Goal: Contribute content: Contribute content

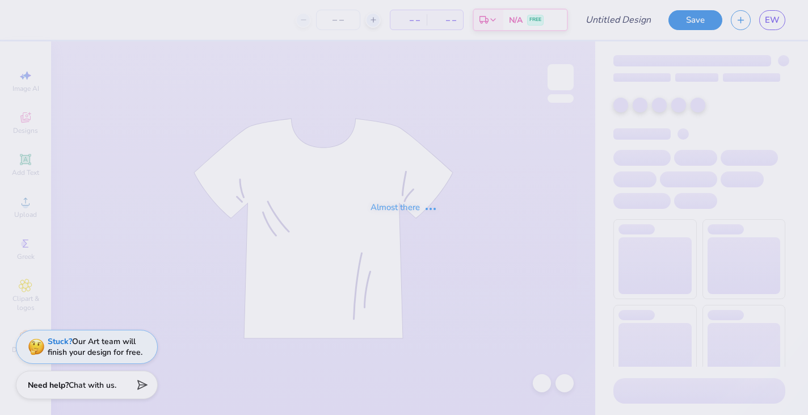
type input "Formal"
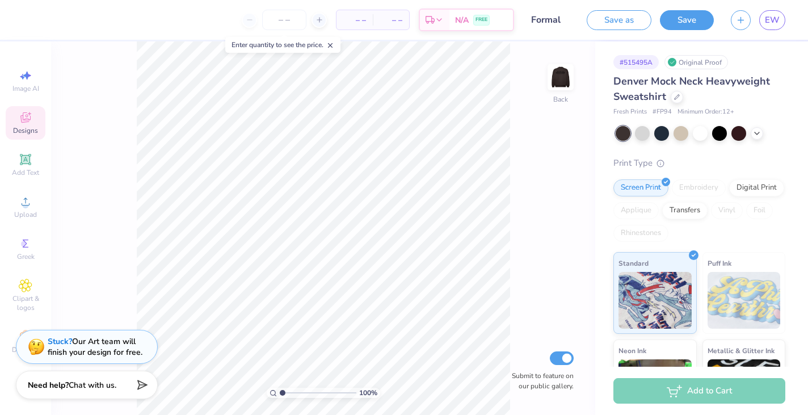
click at [30, 121] on icon at bounding box center [26, 118] width 14 height 14
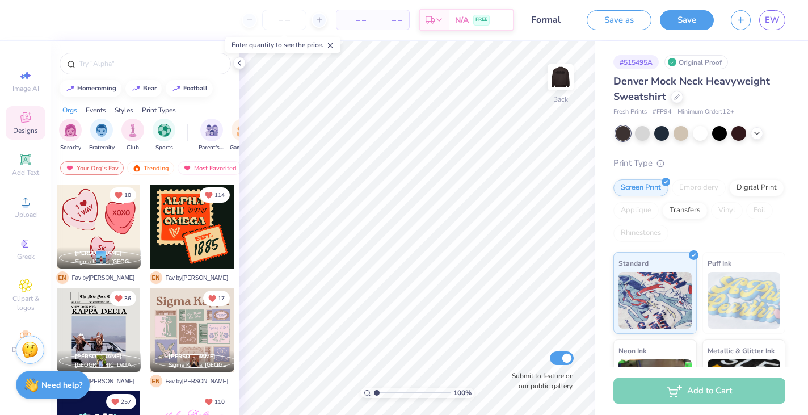
click at [216, 159] on div "Your Org's Fav Trending Most Favorited Newest" at bounding box center [145, 171] width 188 height 26
click at [215, 168] on div "Most Favorited" at bounding box center [210, 168] width 64 height 14
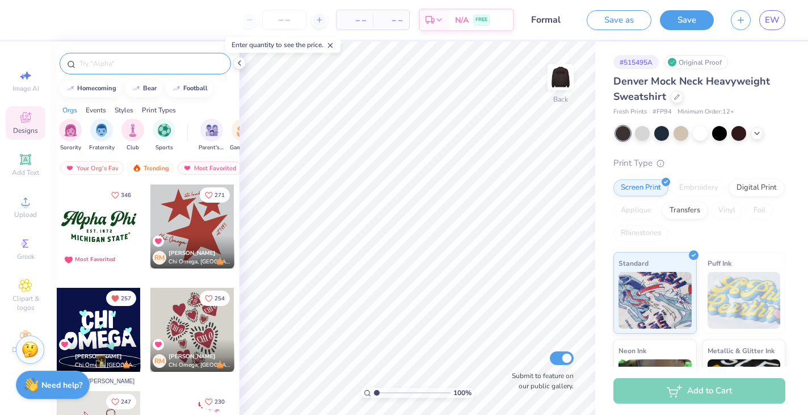
click at [119, 67] on input "text" at bounding box center [150, 63] width 145 height 11
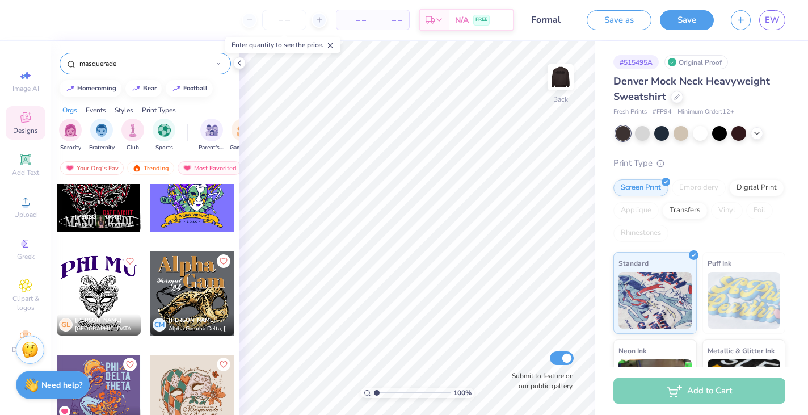
scroll to position [36, 0]
click at [148, 166] on div "Trending" at bounding box center [150, 168] width 47 height 14
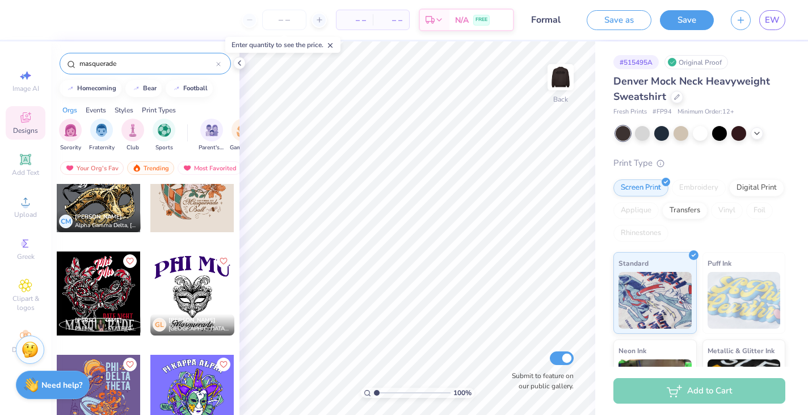
click at [107, 58] on input "masquerade" at bounding box center [147, 63] width 138 height 11
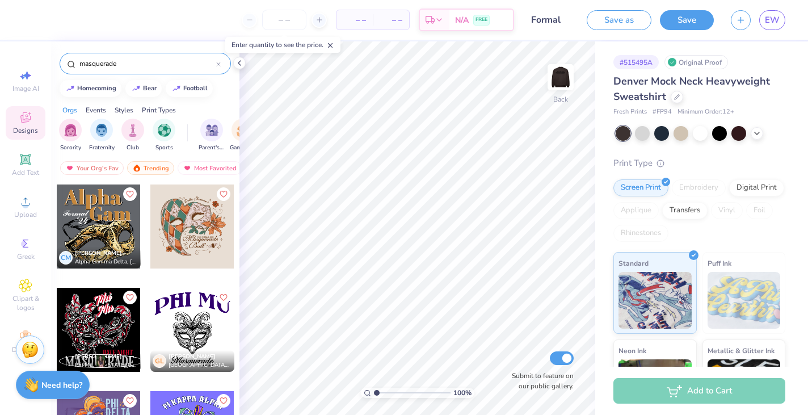
click at [107, 59] on input "masquerade" at bounding box center [147, 63] width 138 height 11
click at [107, 58] on input "masquerade" at bounding box center [147, 63] width 138 height 11
type input "masks"
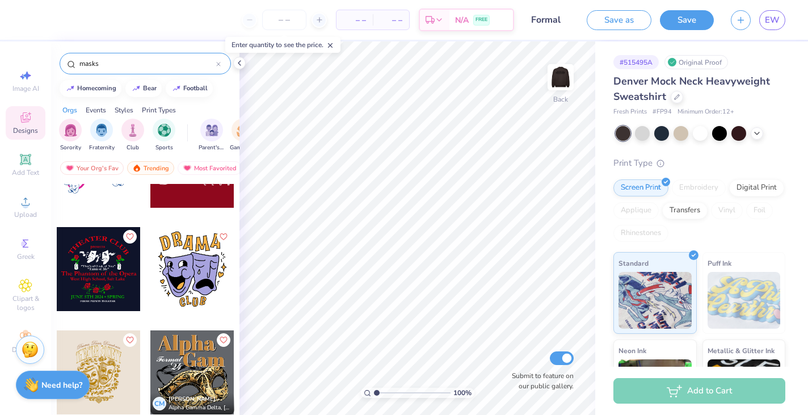
scroll to position [0, 0]
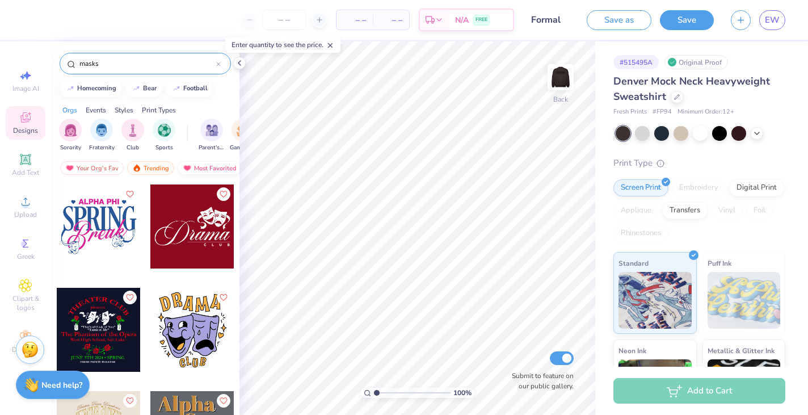
click at [209, 165] on div "Most Favorited" at bounding box center [210, 168] width 64 height 14
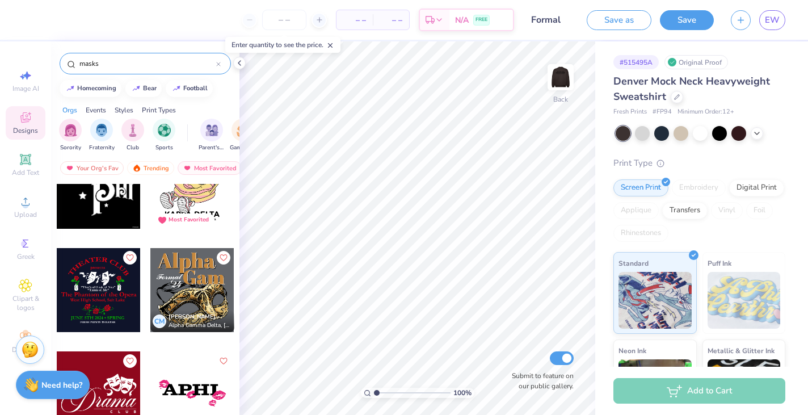
scroll to position [187, 0]
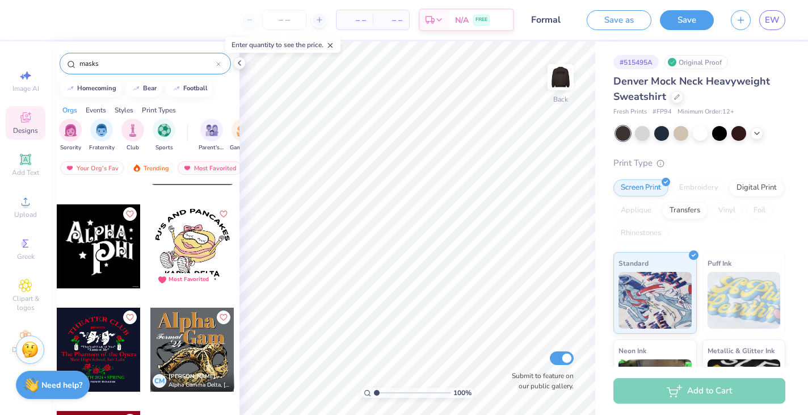
click at [194, 337] on div at bounding box center [192, 350] width 84 height 84
type input "4.85"
type input "5.04"
type input "10.54"
type input "1.13"
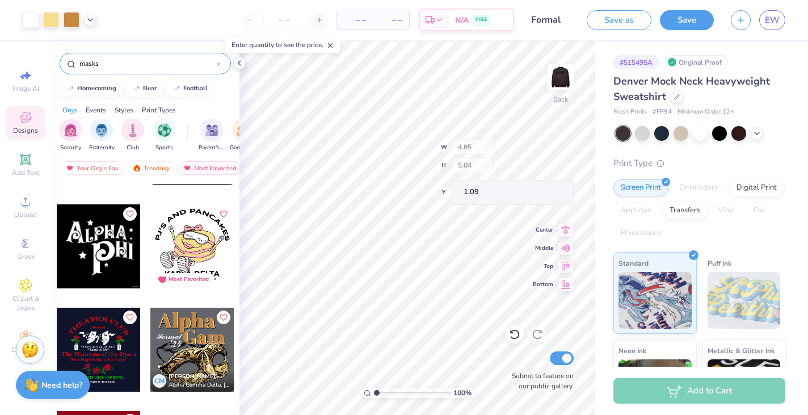
type input "1.09"
type input "0.72"
type input "0.53"
type input "2.91"
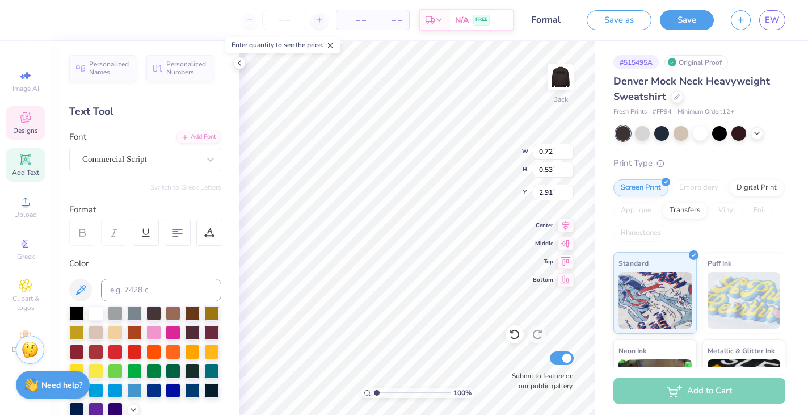
type textarea "‘25"
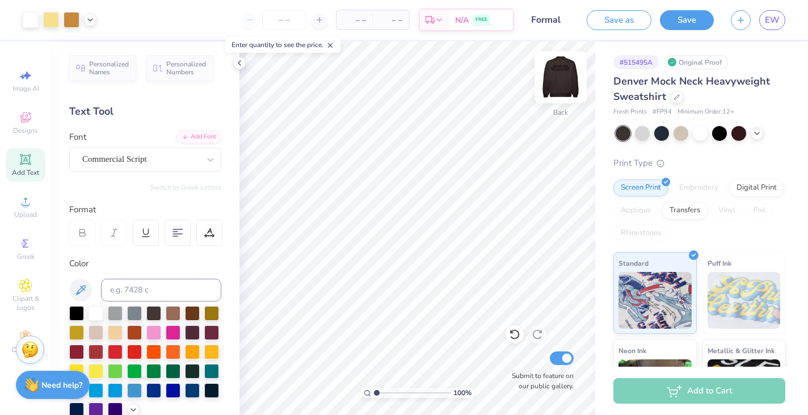
click at [550, 86] on img at bounding box center [560, 76] width 45 height 45
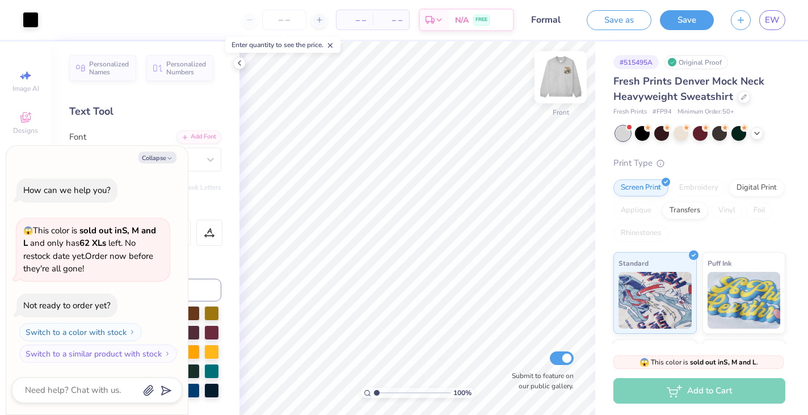
click at [555, 95] on img at bounding box center [560, 76] width 45 height 45
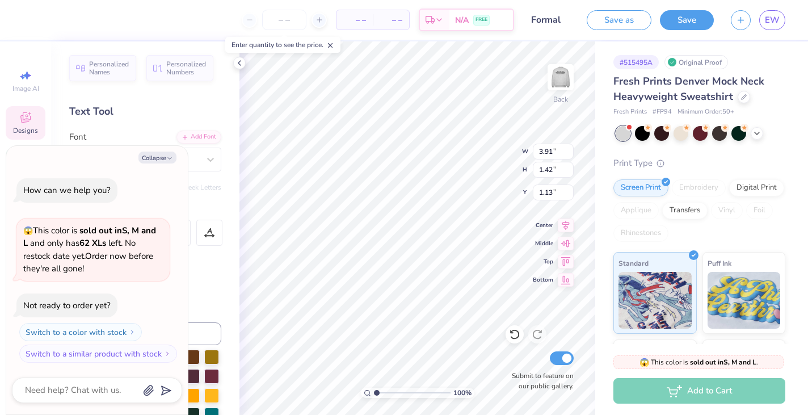
type textarea "x"
type input "1.13"
type textarea "x"
type textarea "S"
type textarea "x"
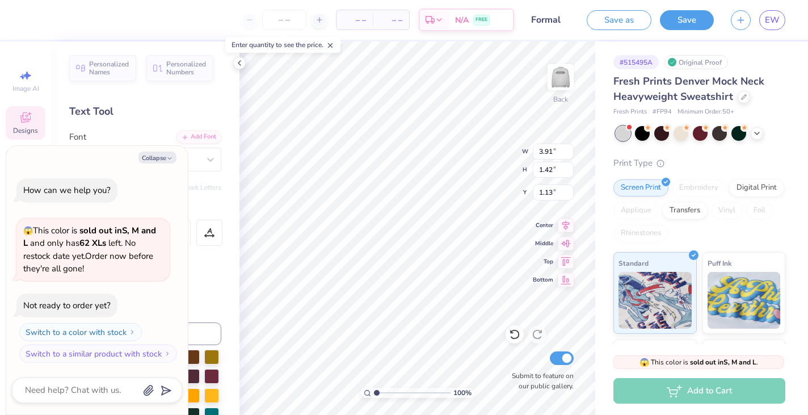
type textarea "Si"
type textarea "x"
type textarea "Sig"
type textarea "x"
type textarea "K"
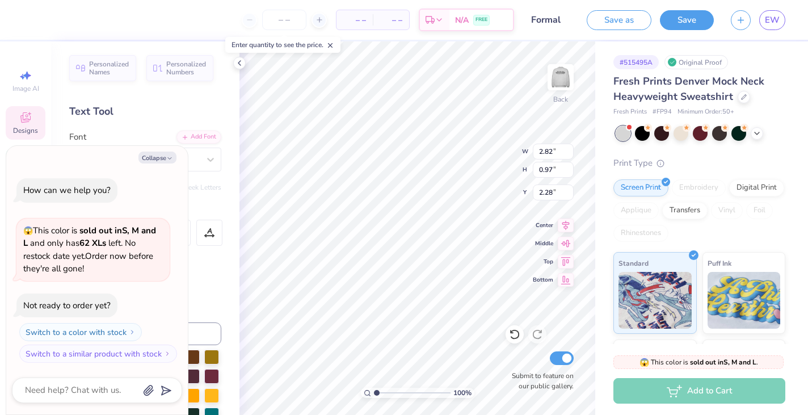
type textarea "x"
type textarea "Ka"
type textarea "x"
type textarea "Kap"
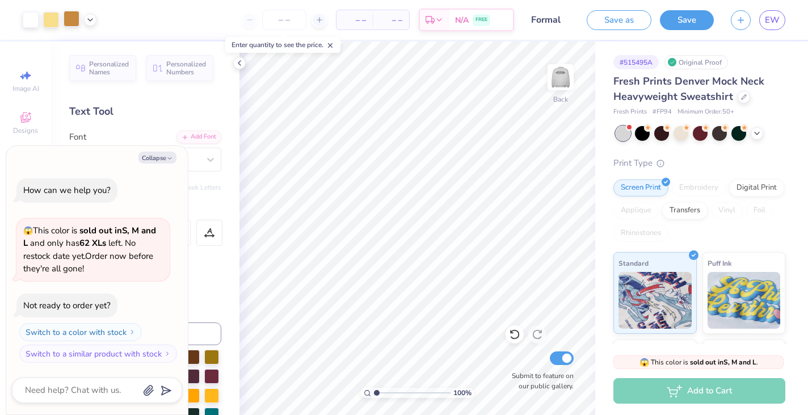
click at [67, 18] on div at bounding box center [72, 19] width 16 height 16
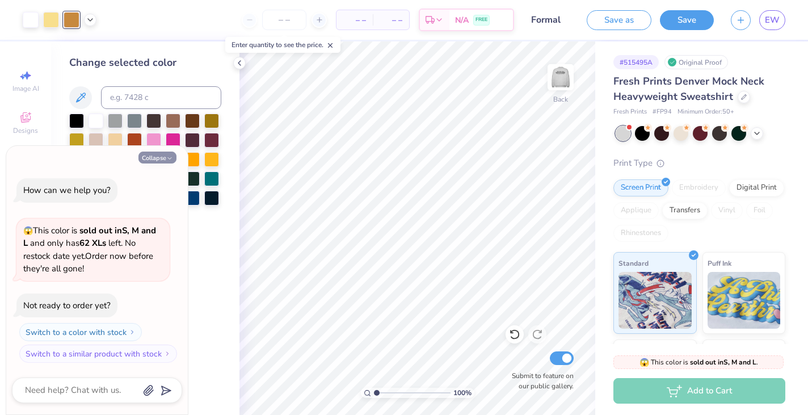
click at [172, 156] on icon "button" at bounding box center [169, 158] width 7 height 7
type textarea "x"
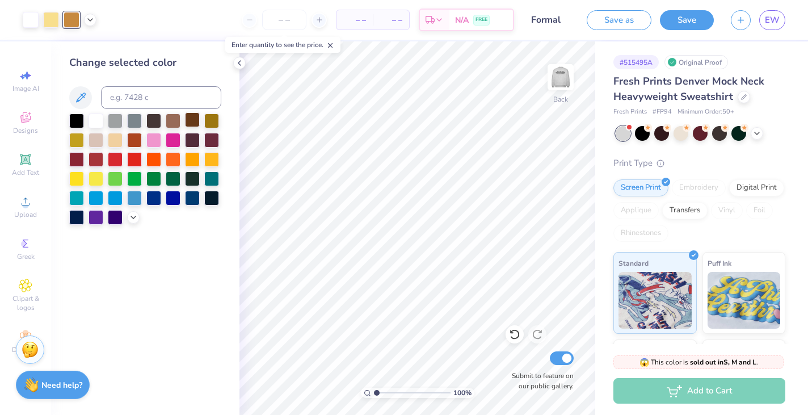
click at [195, 123] on div at bounding box center [192, 119] width 15 height 15
click at [133, 218] on polyline at bounding box center [133, 217] width 5 height 2
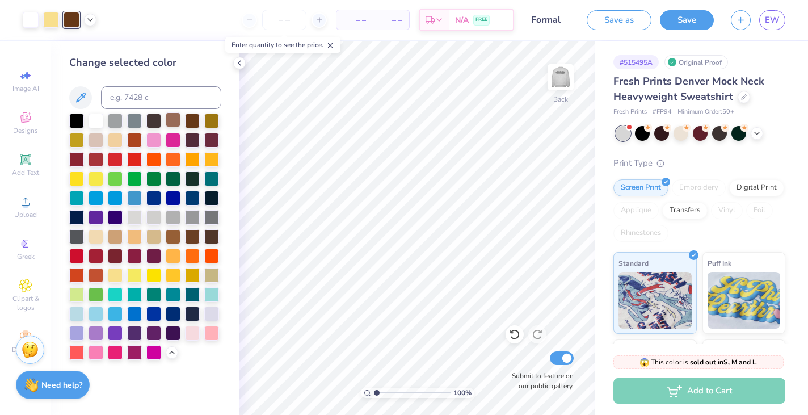
click at [176, 123] on div at bounding box center [173, 119] width 15 height 15
click at [175, 236] on div at bounding box center [173, 235] width 15 height 15
click at [190, 235] on div at bounding box center [192, 235] width 15 height 15
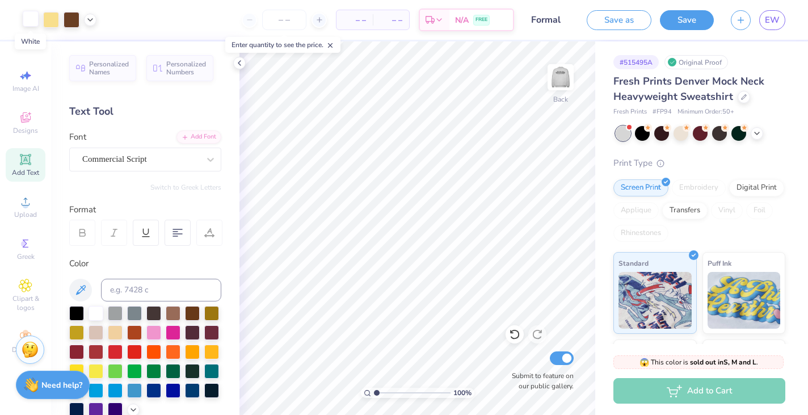
click at [32, 20] on div at bounding box center [31, 19] width 16 height 16
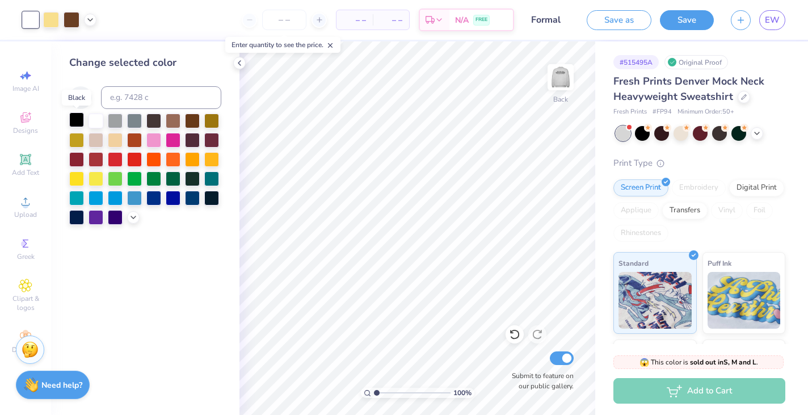
click at [73, 117] on div at bounding box center [76, 119] width 15 height 15
click at [78, 117] on div at bounding box center [76, 119] width 15 height 15
click at [32, 24] on div at bounding box center [31, 19] width 16 height 16
click at [79, 117] on div at bounding box center [76, 119] width 15 height 15
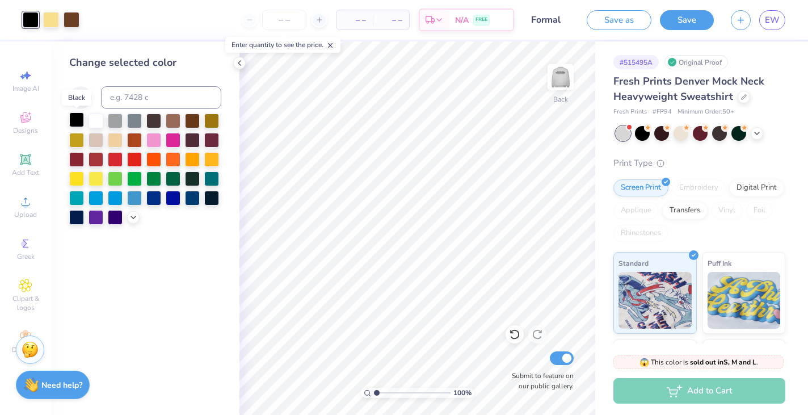
click at [79, 119] on div at bounding box center [76, 119] width 15 height 15
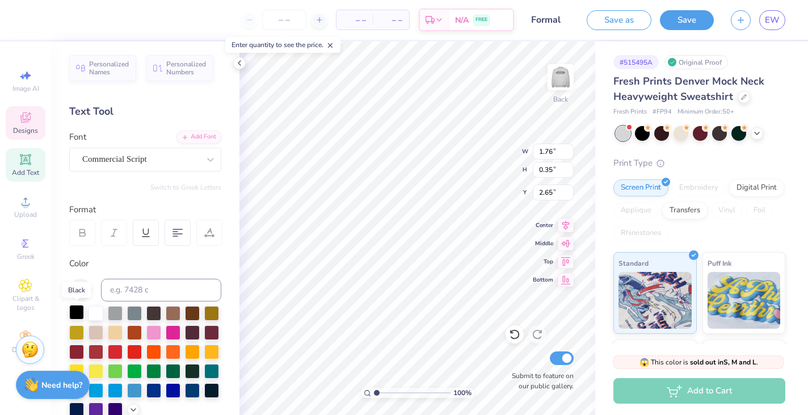
click at [76, 314] on div at bounding box center [76, 312] width 15 height 15
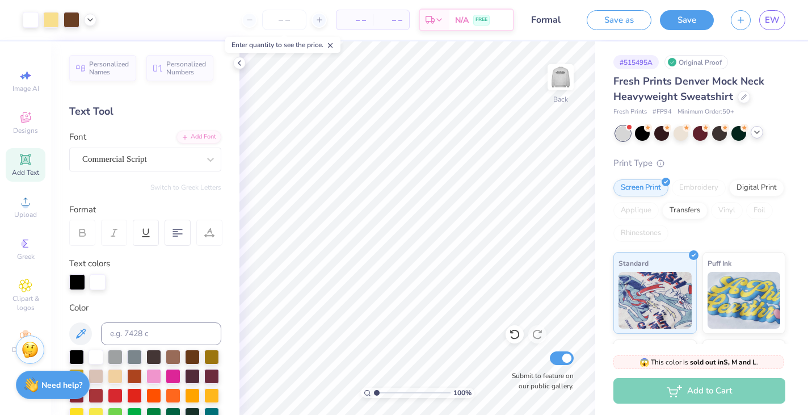
click at [756, 136] on icon at bounding box center [756, 132] width 9 height 9
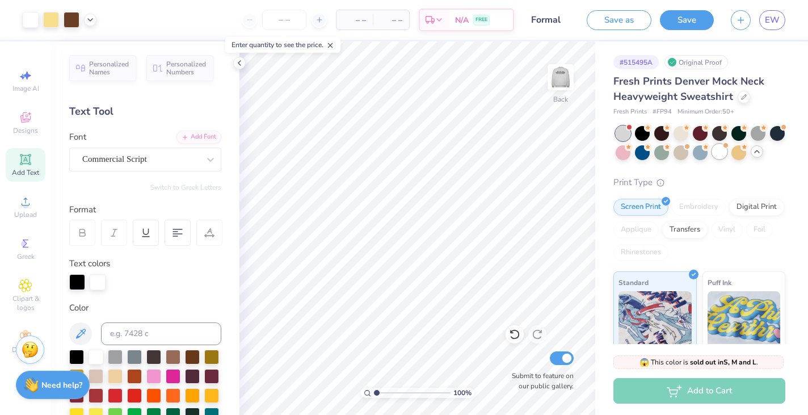
drag, startPoint x: 559, startPoint y: 87, endPoint x: 723, endPoint y: 154, distance: 176.6
click at [559, 87] on img at bounding box center [560, 77] width 23 height 23
click at [558, 81] on img at bounding box center [560, 76] width 45 height 45
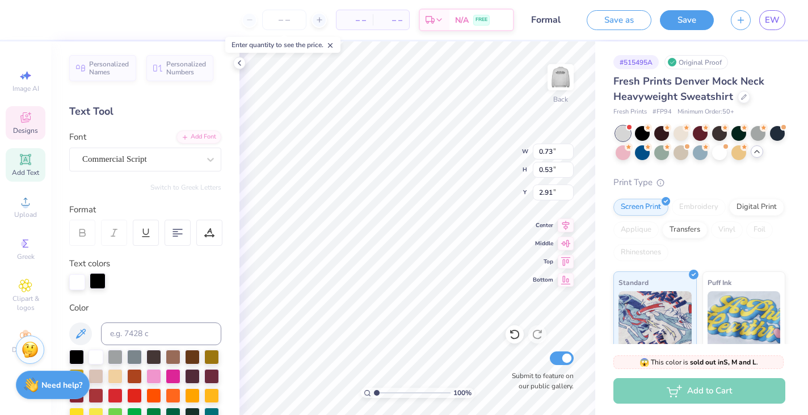
click at [102, 279] on div at bounding box center [98, 281] width 16 height 16
click at [26, 160] on icon at bounding box center [25, 159] width 9 height 9
click at [31, 106] on div "Designs" at bounding box center [26, 122] width 40 height 33
click at [28, 121] on icon at bounding box center [25, 118] width 9 height 7
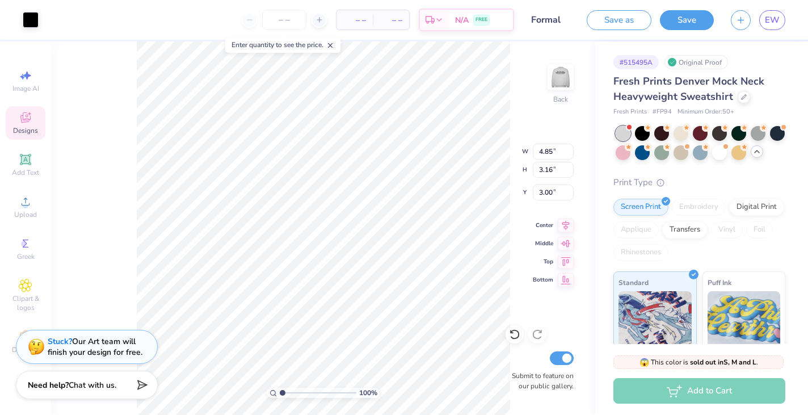
type input "4.85"
type input "3.16"
type input "3.00"
click at [29, 120] on icon at bounding box center [25, 118] width 9 height 7
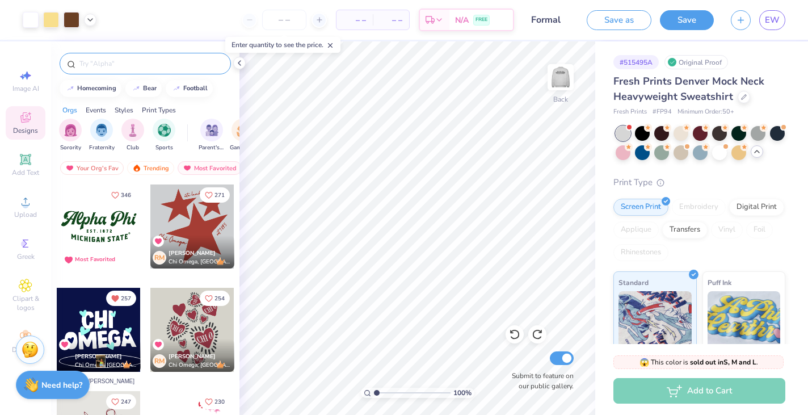
click at [103, 62] on input "text" at bounding box center [150, 63] width 145 height 11
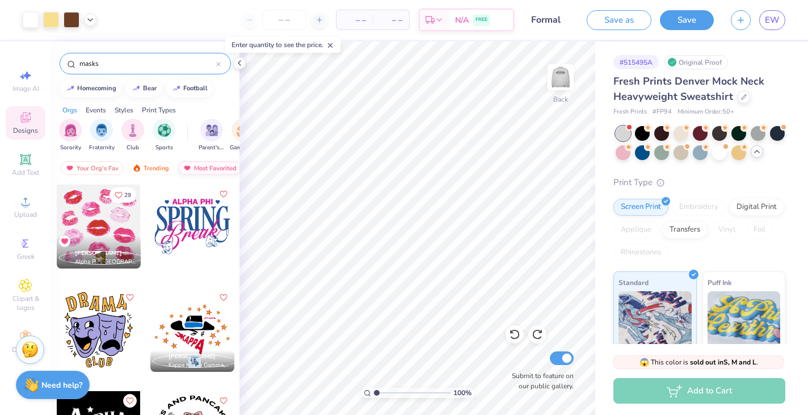
type input "masks"
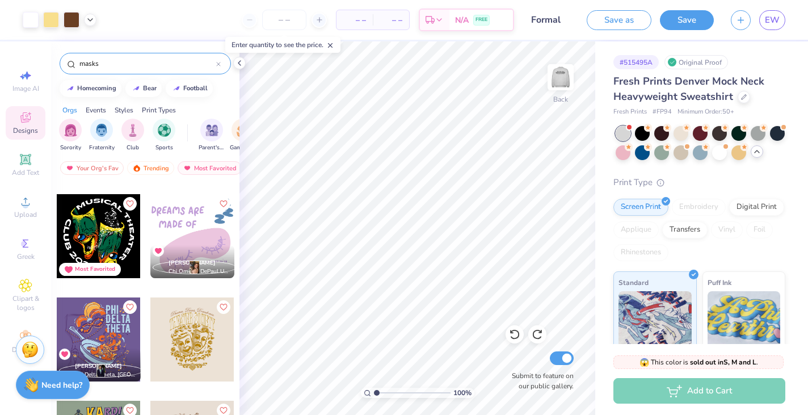
scroll to position [553, 0]
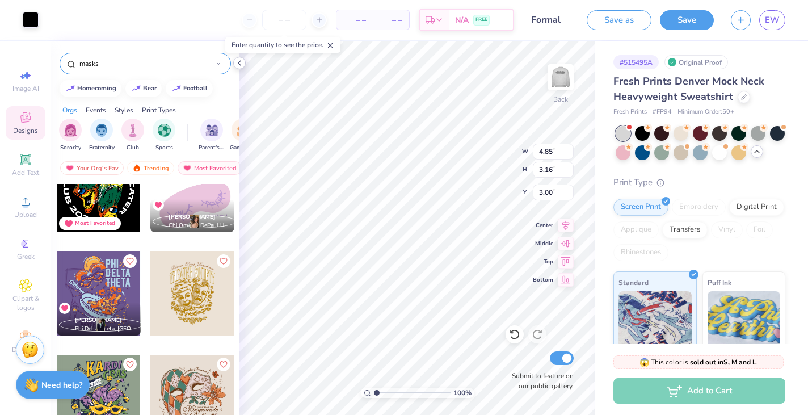
click at [239, 62] on icon at bounding box center [239, 62] width 9 height 9
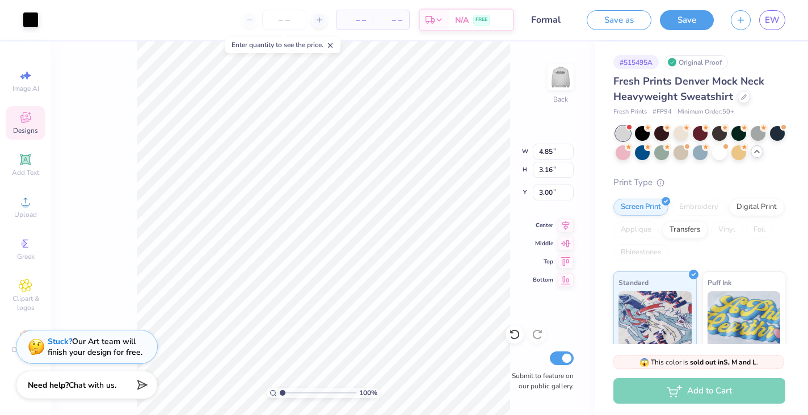
type input "4.66"
type input "3.09"
type input "3.00"
click at [56, 17] on div at bounding box center [51, 19] width 16 height 16
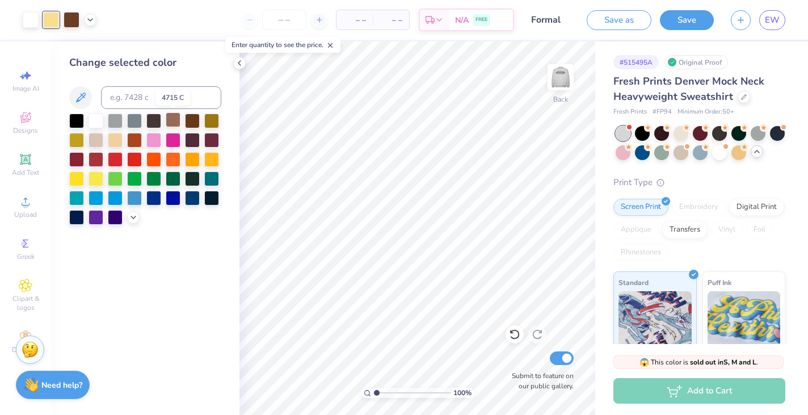
click at [171, 119] on div at bounding box center [173, 119] width 15 height 15
click at [195, 120] on div at bounding box center [192, 119] width 15 height 15
click at [132, 217] on polyline at bounding box center [133, 216] width 5 height 2
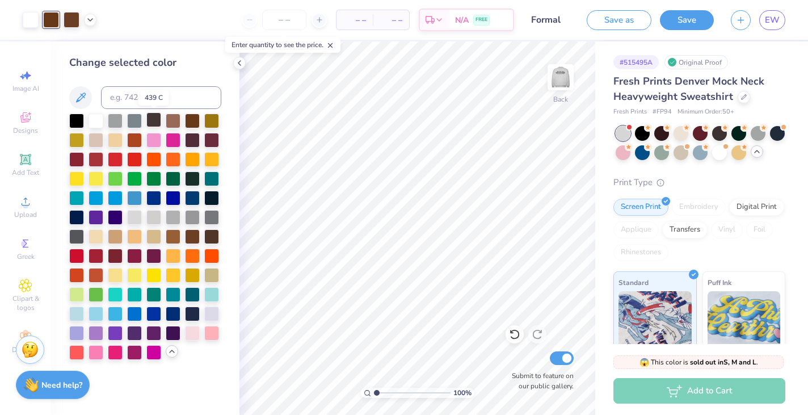
click at [157, 120] on div at bounding box center [153, 119] width 15 height 15
click at [52, 20] on div at bounding box center [51, 20] width 16 height 16
click at [76, 121] on div at bounding box center [76, 119] width 15 height 15
click at [75, 18] on div at bounding box center [72, 19] width 16 height 16
click at [95, 124] on div at bounding box center [96, 119] width 15 height 15
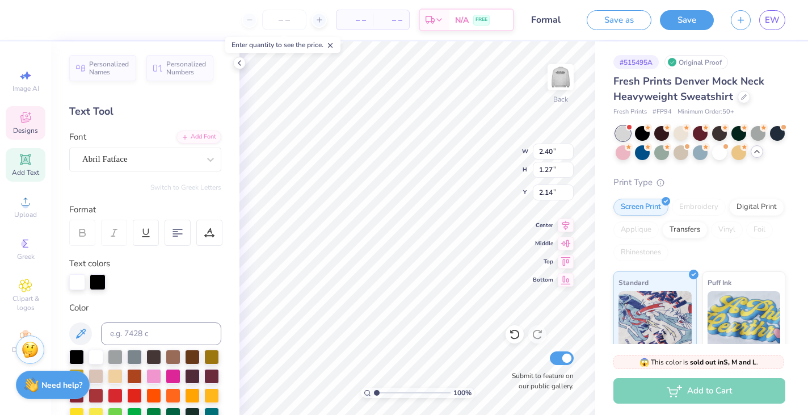
type input "1.73"
type input "2.37"
type input "1.73"
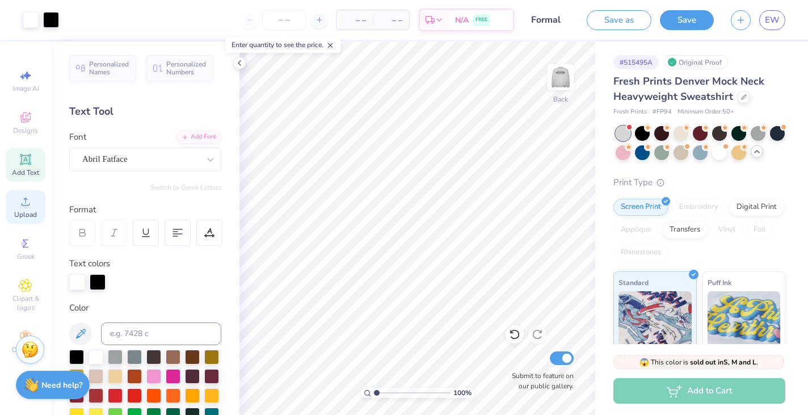
click at [30, 218] on span "Upload" at bounding box center [25, 214] width 23 height 9
click at [26, 287] on icon at bounding box center [26, 286] width 6 height 6
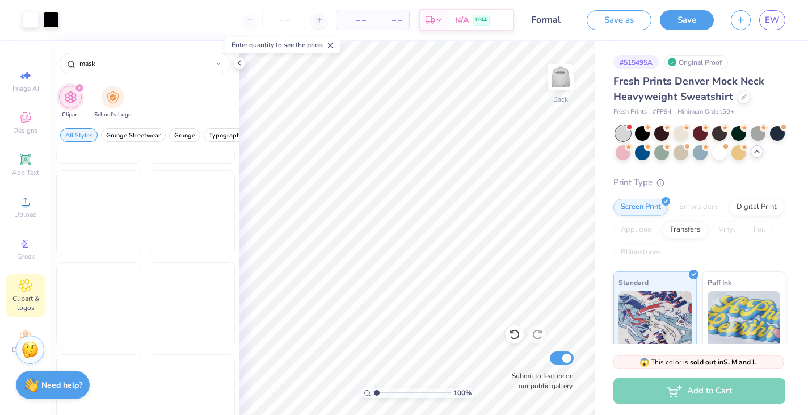
scroll to position [1569, 0]
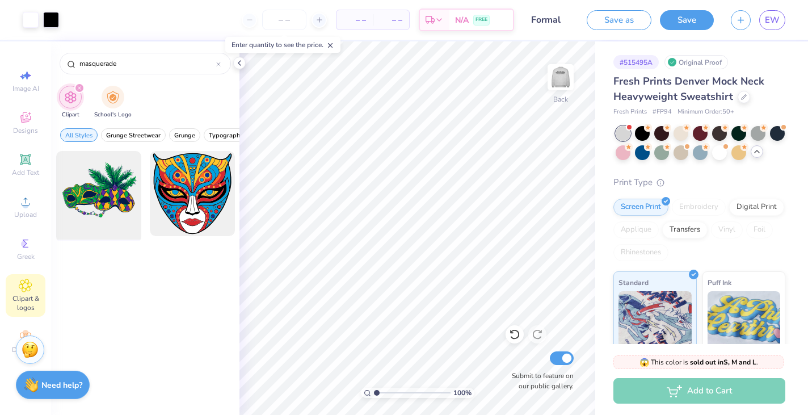
type input "masquerade"
click at [108, 195] on div at bounding box center [99, 194] width 94 height 94
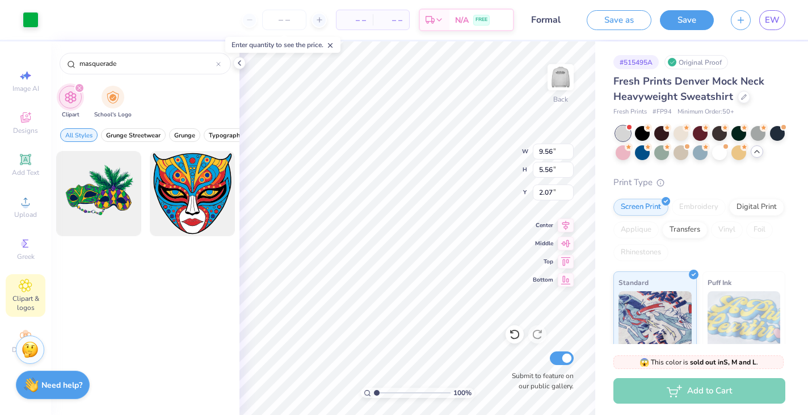
type input "2.07"
type input "3.06"
type input "15.00"
type input "10.98"
type input "3.00"
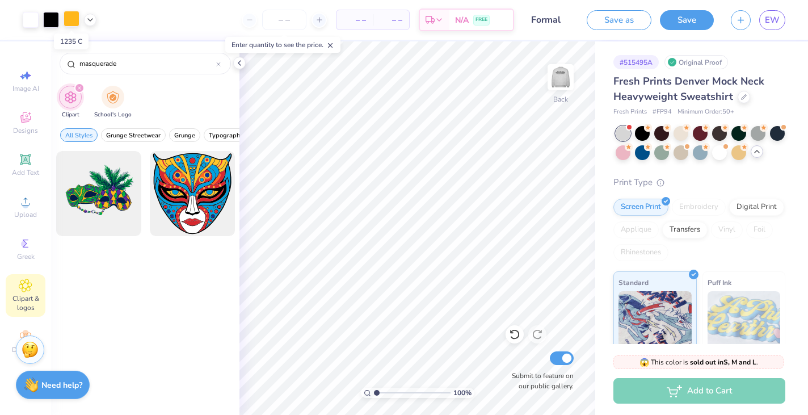
click at [71, 23] on div at bounding box center [72, 19] width 16 height 16
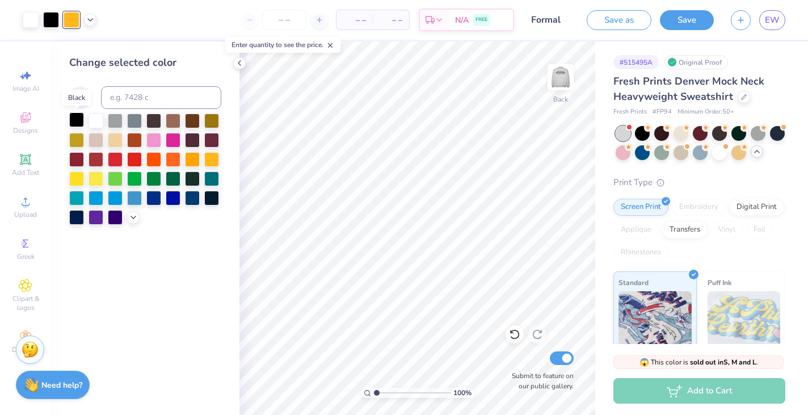
click at [79, 120] on div at bounding box center [76, 119] width 15 height 15
click at [75, 16] on div at bounding box center [72, 19] width 16 height 16
click at [98, 117] on div at bounding box center [96, 119] width 15 height 15
click at [71, 21] on div at bounding box center [72, 19] width 16 height 16
click at [151, 200] on div at bounding box center [153, 196] width 15 height 15
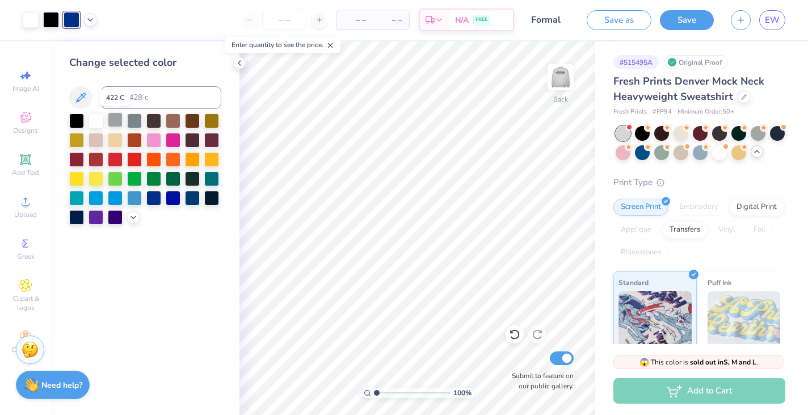
click at [114, 120] on div at bounding box center [115, 119] width 15 height 15
click at [155, 196] on div at bounding box center [153, 196] width 15 height 15
click at [135, 193] on div at bounding box center [134, 198] width 15 height 15
click at [135, 221] on icon at bounding box center [133, 217] width 9 height 9
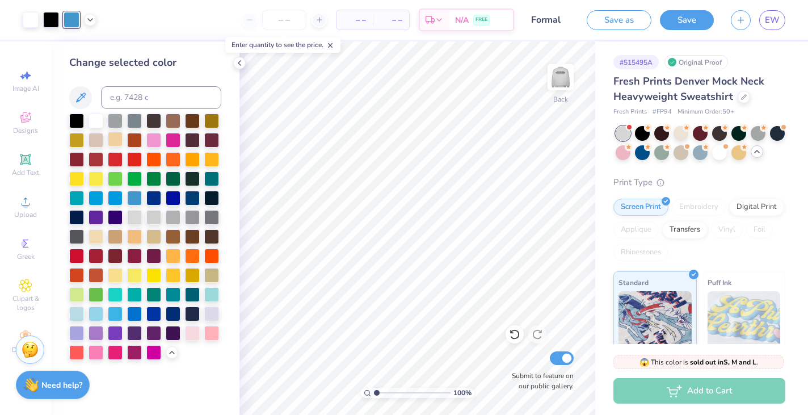
click at [117, 138] on div at bounding box center [115, 139] width 15 height 15
click at [96, 315] on div at bounding box center [96, 312] width 15 height 15
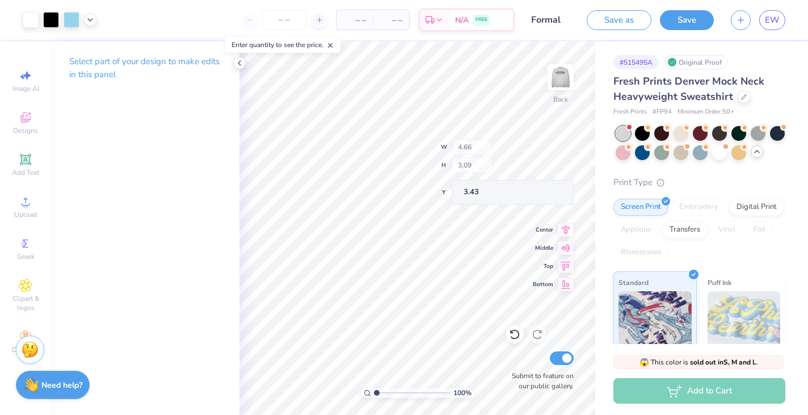
type input "3.43"
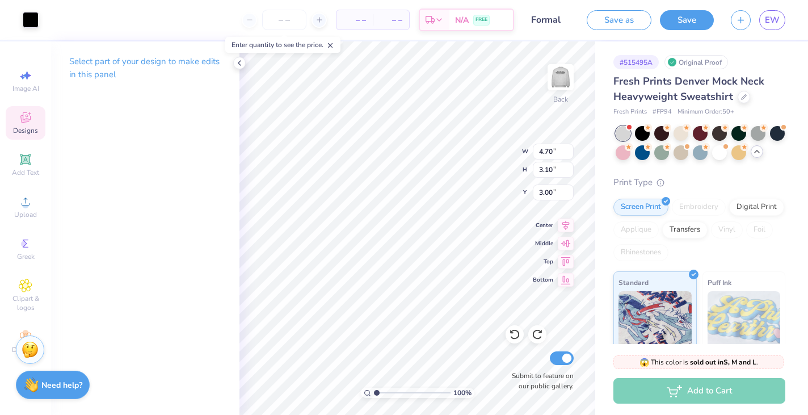
type input "2.37"
type input "1.88"
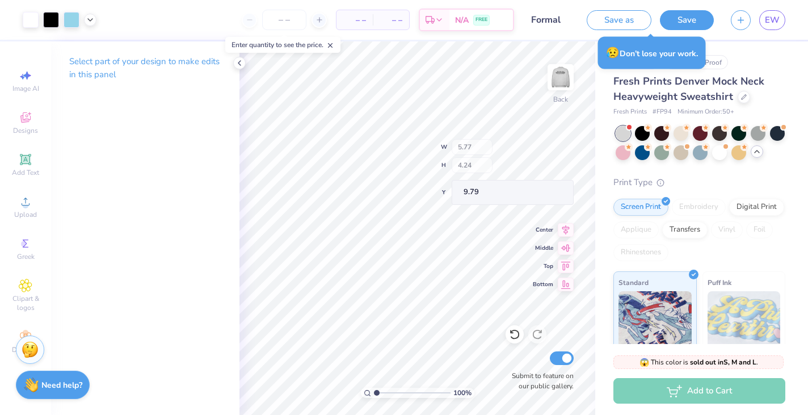
type input "5.77"
type input "4.24"
type input "9.79"
click at [517, 353] on div "100 % Back W 5.77 H 4.22 Y 9.79 Center Middle Top Bottom Submit to feature on o…" at bounding box center [417, 227] width 356 height 373
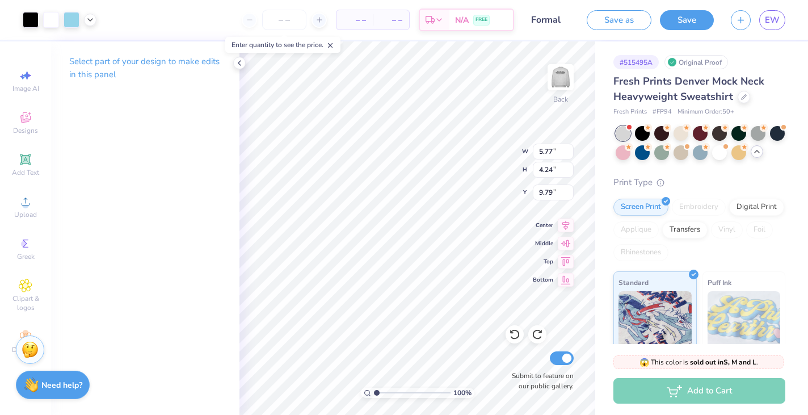
type input "2.37"
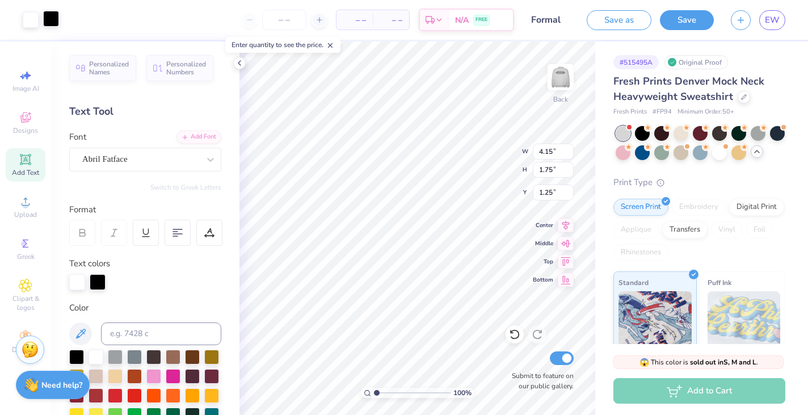
click at [54, 20] on div at bounding box center [51, 19] width 16 height 16
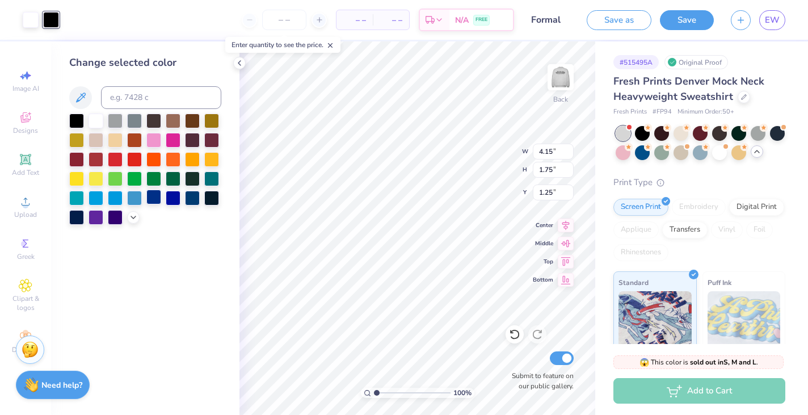
click at [155, 197] on div at bounding box center [153, 196] width 15 height 15
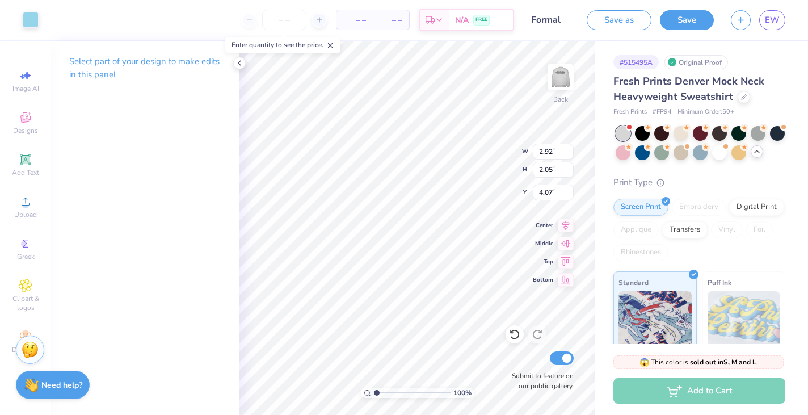
type input "5.77"
type input "4.22"
type input "2.37"
click at [29, 22] on div at bounding box center [31, 19] width 16 height 16
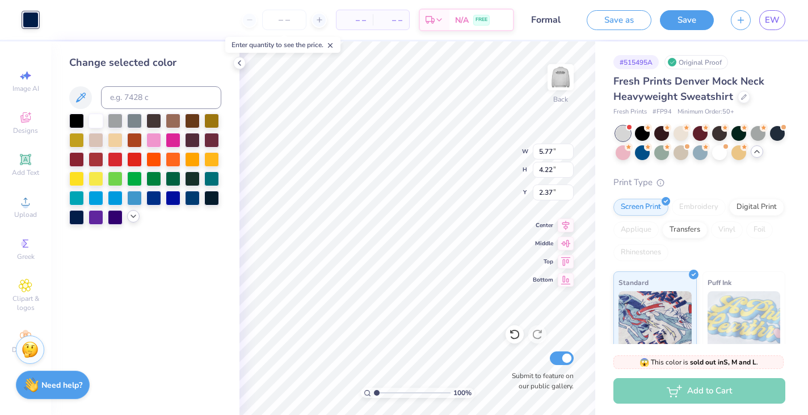
click at [137, 220] on icon at bounding box center [133, 216] width 9 height 9
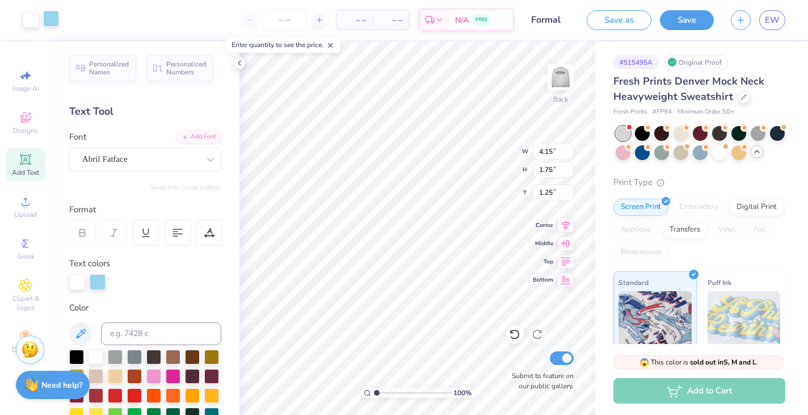
click at [52, 22] on div at bounding box center [51, 19] width 16 height 16
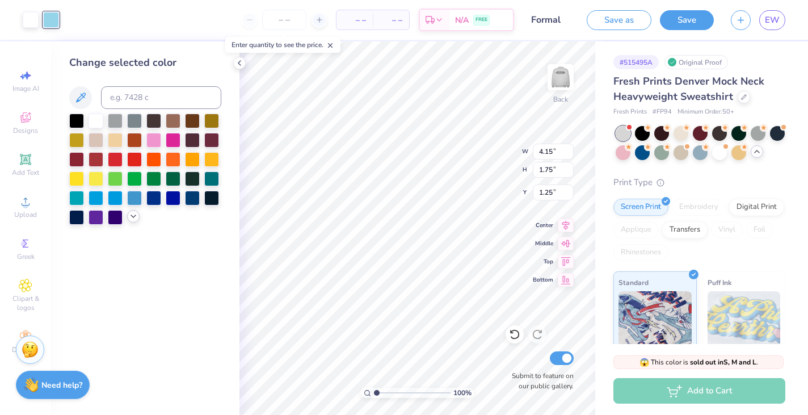
click at [129, 217] on icon at bounding box center [133, 216] width 9 height 9
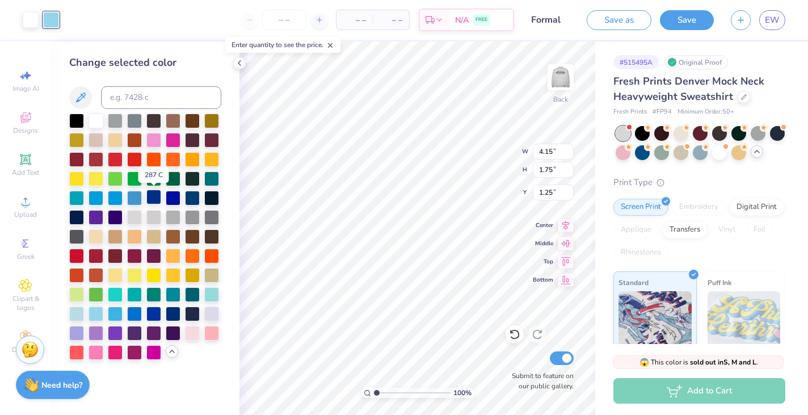
click at [154, 199] on div at bounding box center [153, 196] width 15 height 15
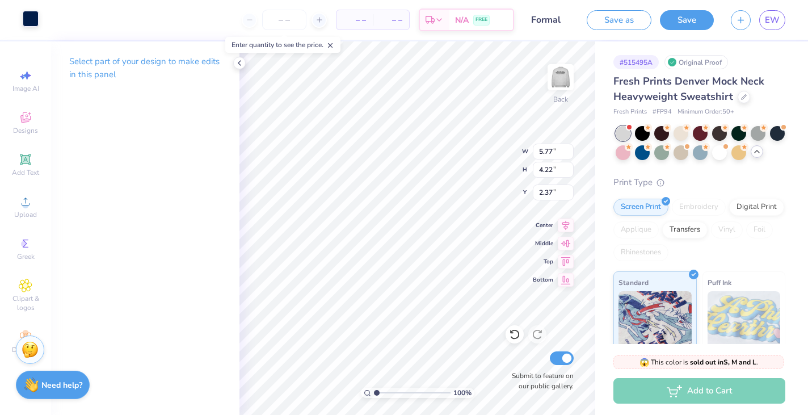
click at [31, 23] on div at bounding box center [31, 19] width 16 height 16
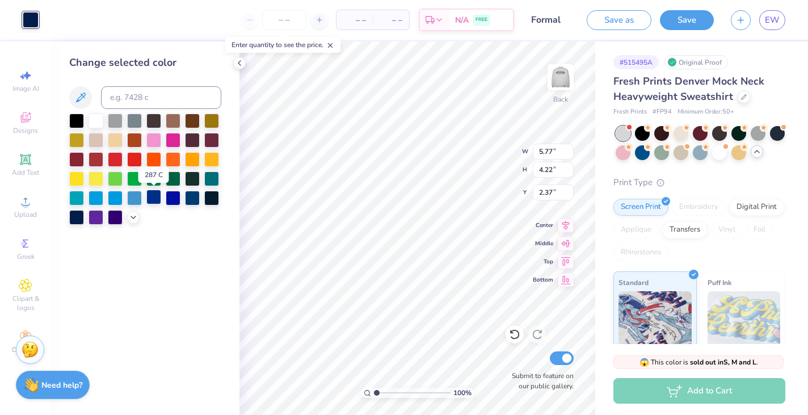
click at [151, 196] on div at bounding box center [153, 196] width 15 height 15
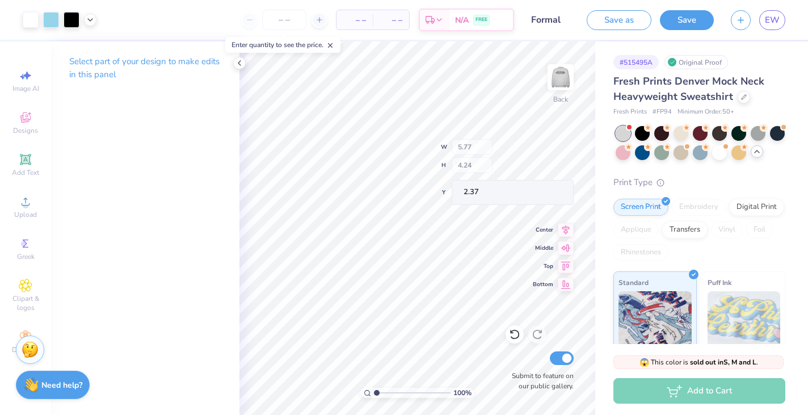
type input "9.57"
type input "9.25"
type input "6.77"
type input "7.03"
type input "10.09"
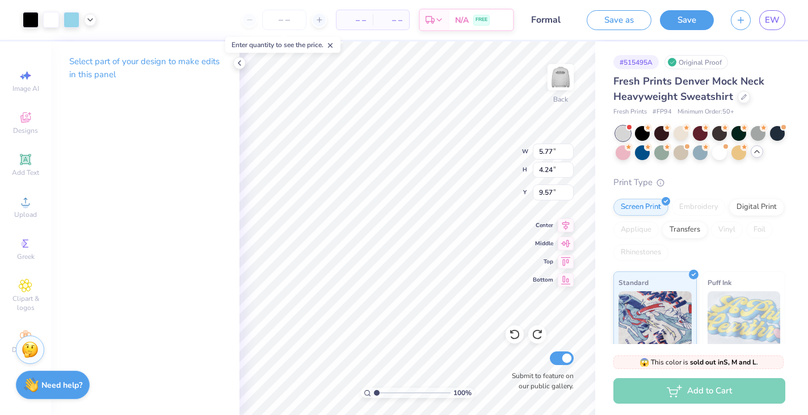
type input "7.42"
type input "6.39"
type input "9.51"
type input "5.31"
type input "3.40"
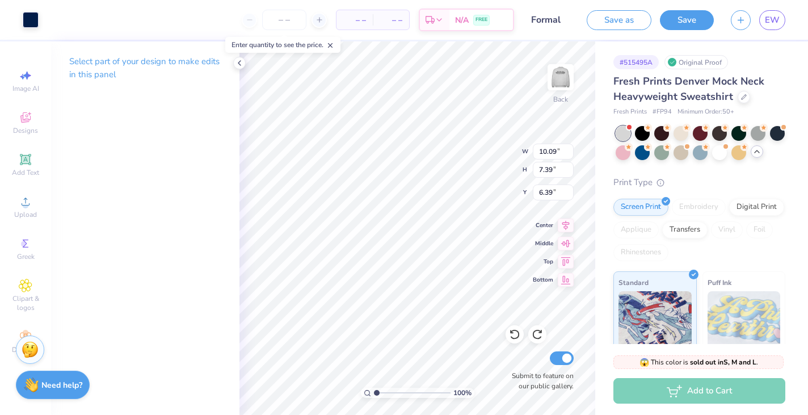
type input "9.21"
type input "10.09"
type input "7.39"
type input "6.39"
type input "3.00"
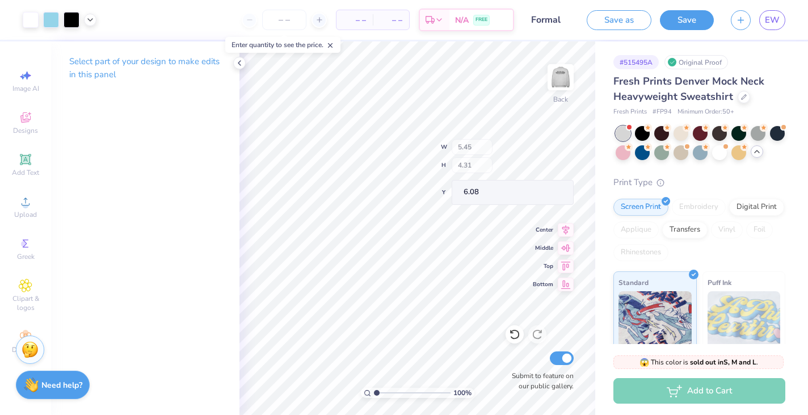
type input "6.08"
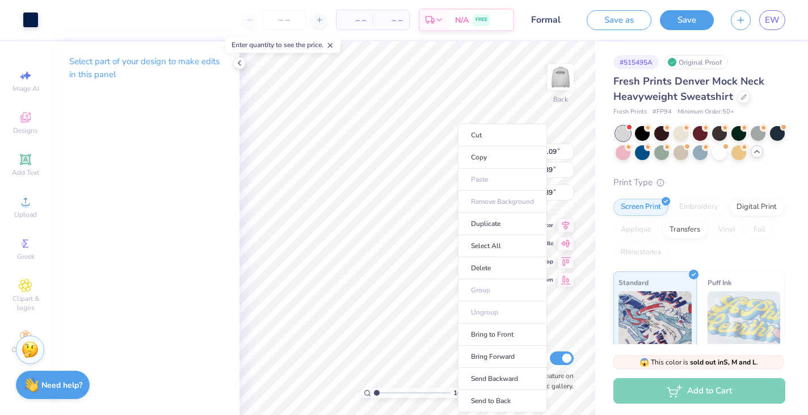
click at [458, 251] on body "Art colors – – Per Item – – Total Est. Delivery N/A FREE Design Title Formal Sa…" at bounding box center [404, 207] width 808 height 415
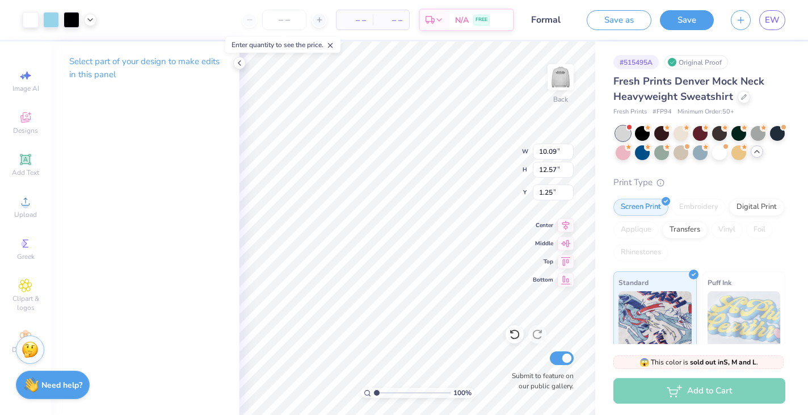
type input "12.57"
type input "1.25"
click at [474, 233] on body "Art colors – – Per Item – – Total Est. Delivery N/A FREE Design Title Formal Sa…" at bounding box center [404, 207] width 808 height 415
type input "2.58"
type input "4.76"
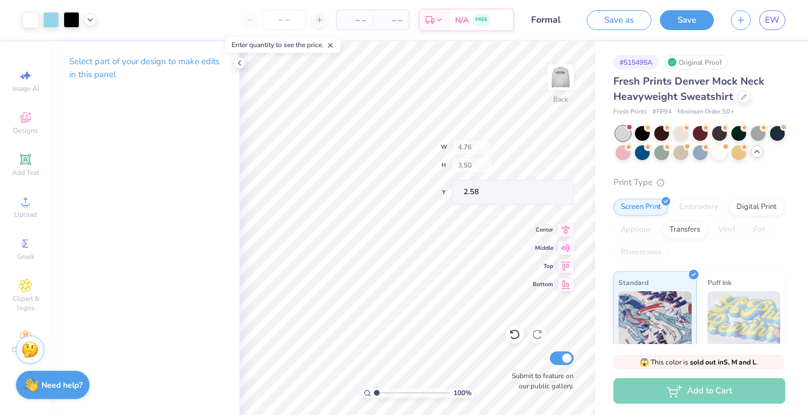
type input "3.50"
type input "2.54"
type input "6.30"
click at [416, 250] on body "Art colors – – Per Item – – Total Est. Delivery N/A FREE Design Title Formal Sa…" at bounding box center [404, 207] width 808 height 415
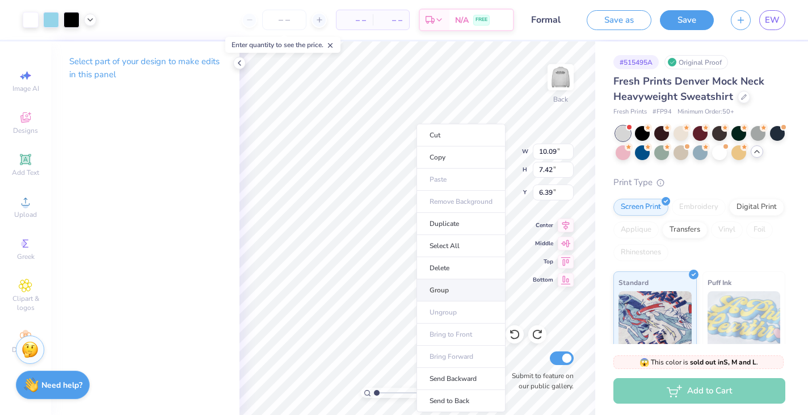
click at [460, 295] on li "Group" at bounding box center [460, 290] width 89 height 22
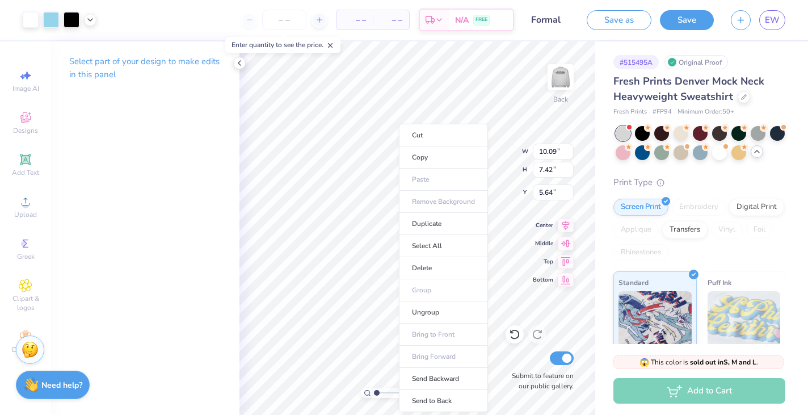
type input "5.64"
click at [431, 309] on li "Ungroup" at bounding box center [443, 312] width 89 height 22
click at [415, 284] on li "Group" at bounding box center [435, 290] width 89 height 22
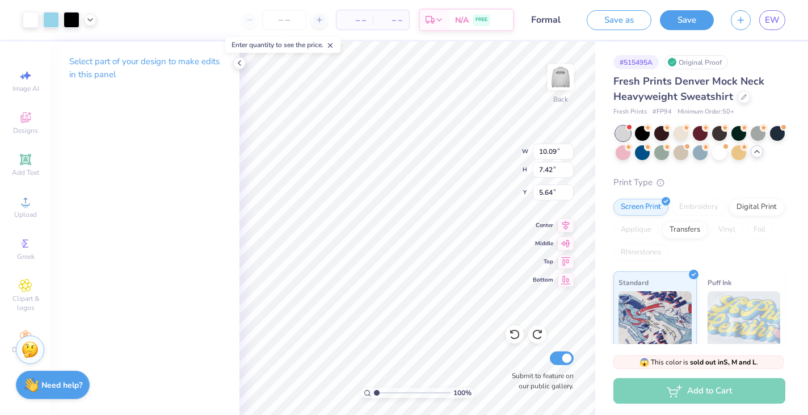
click at [393, 238] on body "Art colors – – Per Item – – Total Est. Delivery N/A FREE Design Title Formal Sa…" at bounding box center [404, 207] width 808 height 415
type input "5.65"
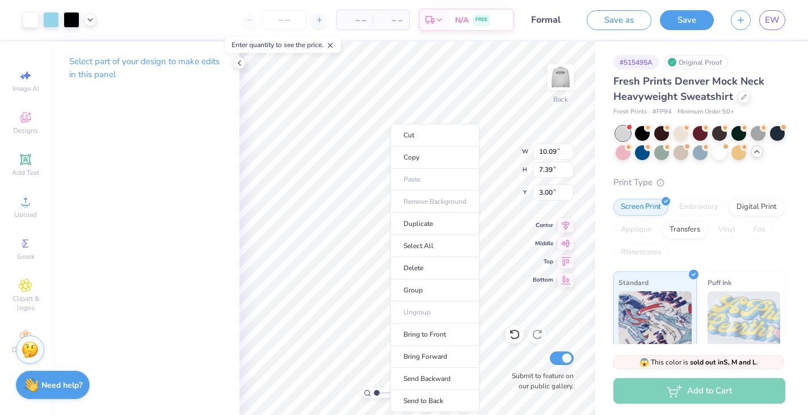
click at [390, 212] on body "Art colors – – Per Item – – Total Est. Delivery N/A FREE Design Title Formal Sa…" at bounding box center [404, 207] width 808 height 415
click at [427, 293] on li "Group" at bounding box center [434, 290] width 89 height 22
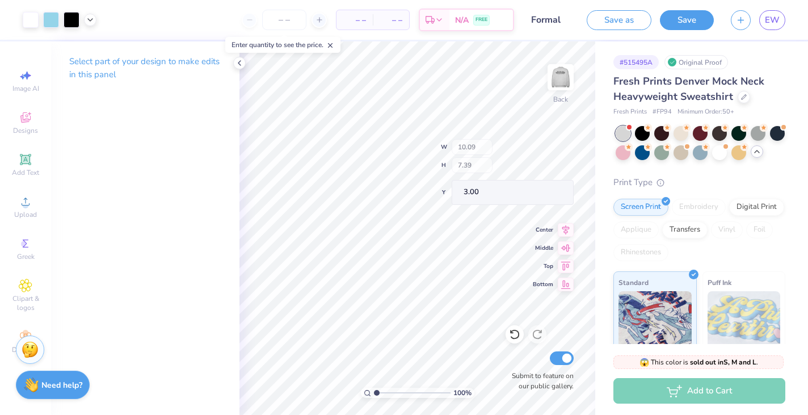
type input "4.28"
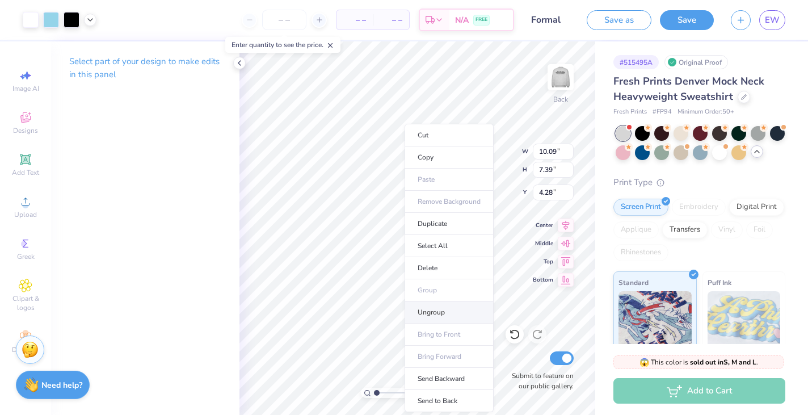
click at [445, 313] on li "Ungroup" at bounding box center [449, 312] width 89 height 22
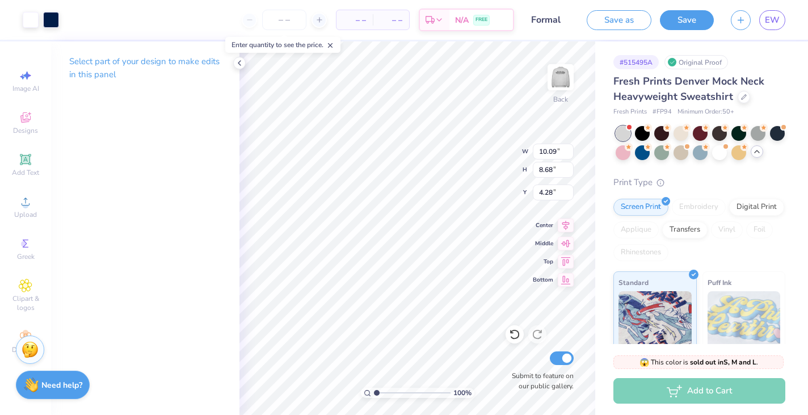
type input "8.68"
type input "4.28"
click at [445, 220] on body "Art colors – – Per Item – – Total Est. Delivery N/A FREE Design Title Formal Sa…" at bounding box center [404, 207] width 808 height 415
type input "4.31"
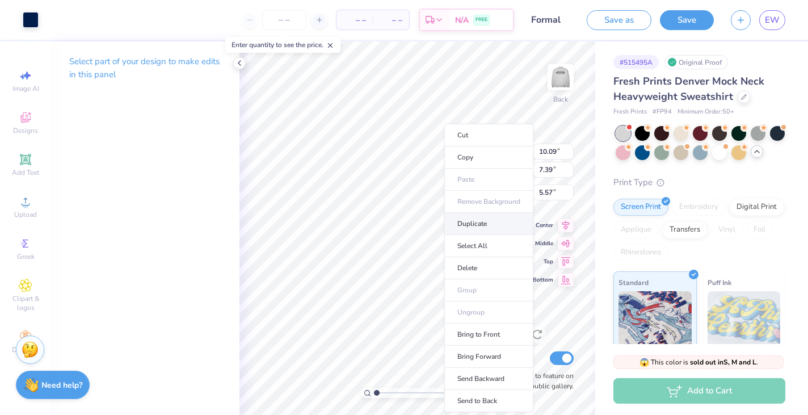
click at [472, 226] on li "Duplicate" at bounding box center [488, 224] width 89 height 22
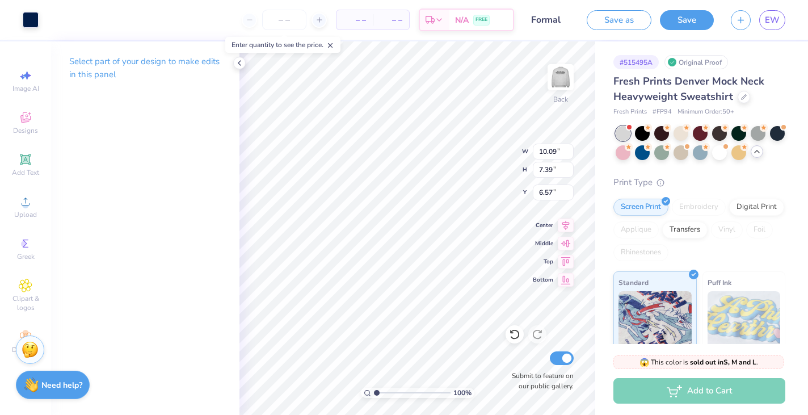
type input "6.57"
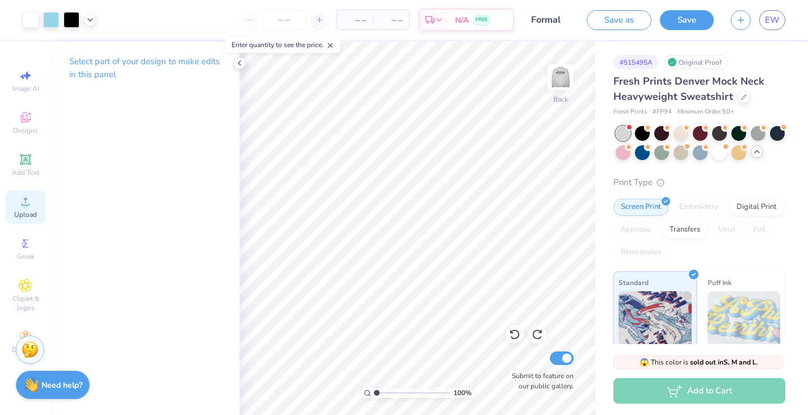
click at [32, 212] on span "Upload" at bounding box center [25, 214] width 23 height 9
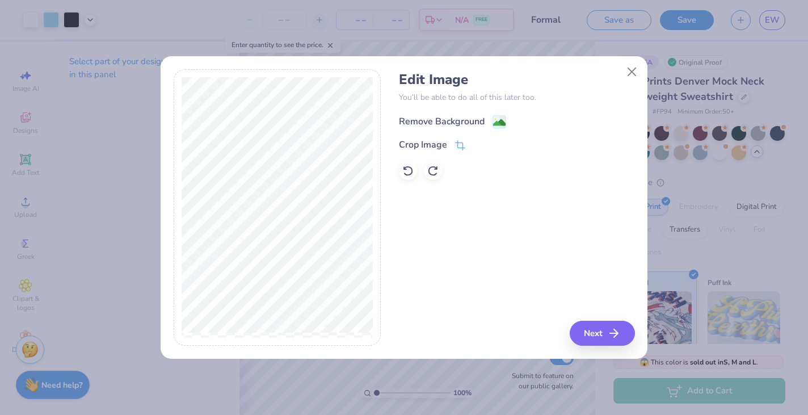
click at [493, 118] on rect at bounding box center [499, 121] width 13 height 13
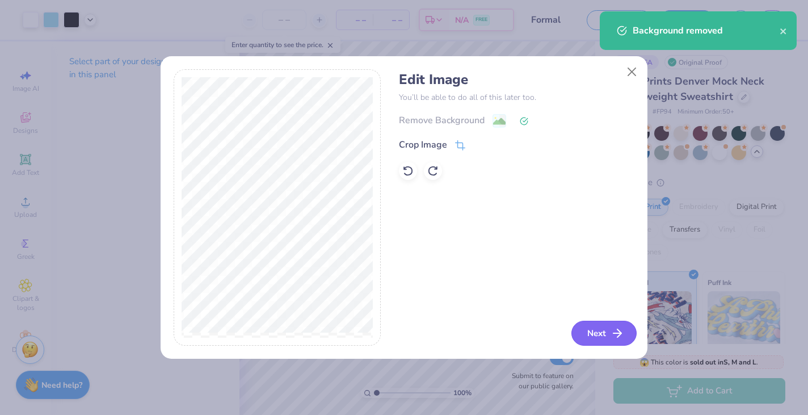
click at [610, 331] on icon "button" at bounding box center [617, 333] width 14 height 14
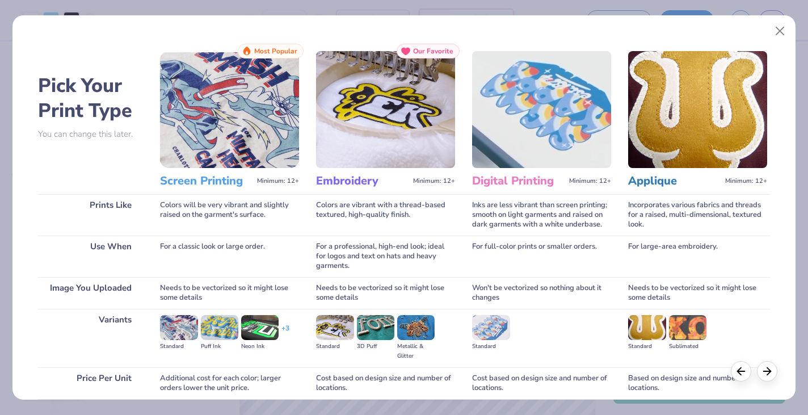
scroll to position [94, 0]
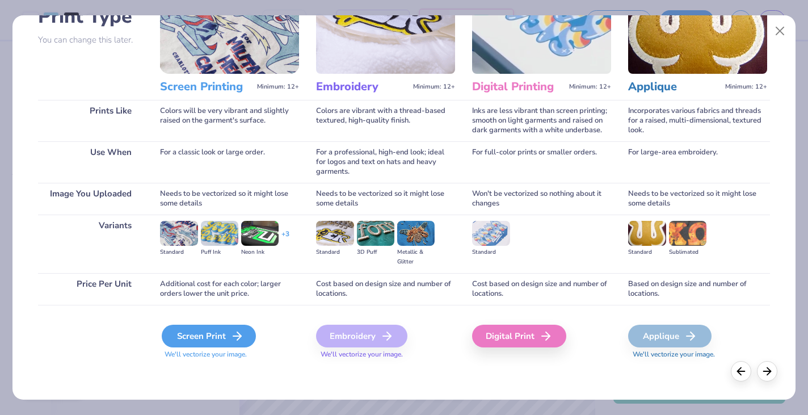
click at [218, 336] on div "Screen Print" at bounding box center [209, 336] width 94 height 23
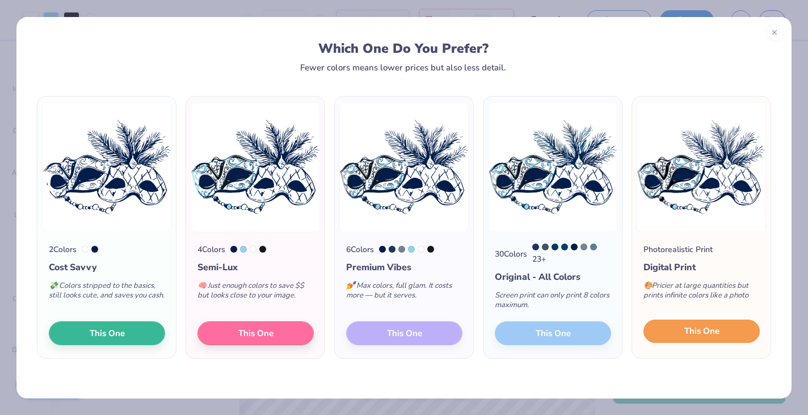
click at [718, 332] on span "This One" at bounding box center [701, 331] width 35 height 13
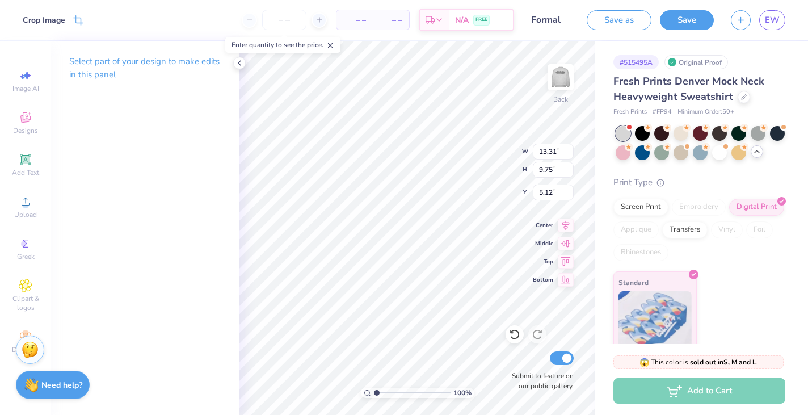
type input "8.08"
type input "7.86"
type input "5.76"
type input "4.24"
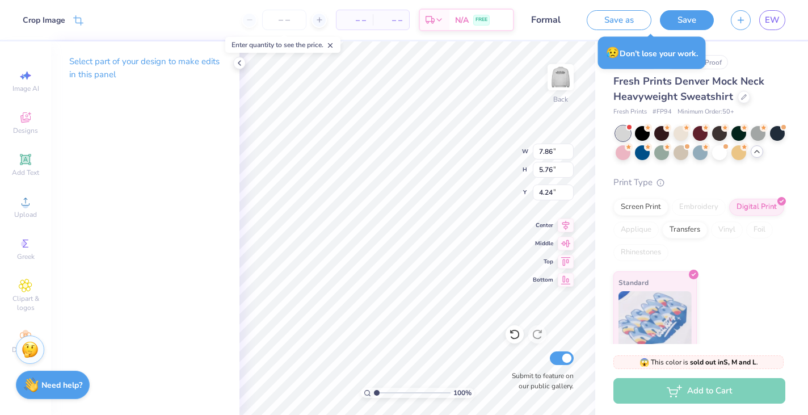
type input "0.94"
type input "9.55"
type input "6.99"
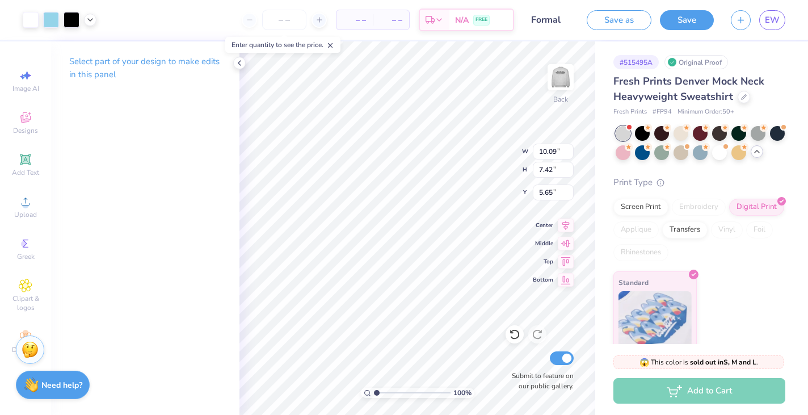
type input "1.25"
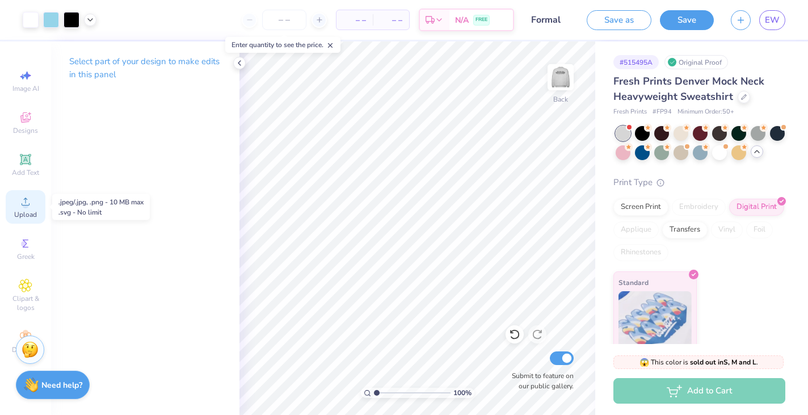
click at [27, 210] on span "Upload" at bounding box center [25, 214] width 23 height 9
click at [23, 207] on circle at bounding box center [25, 205] width 6 height 6
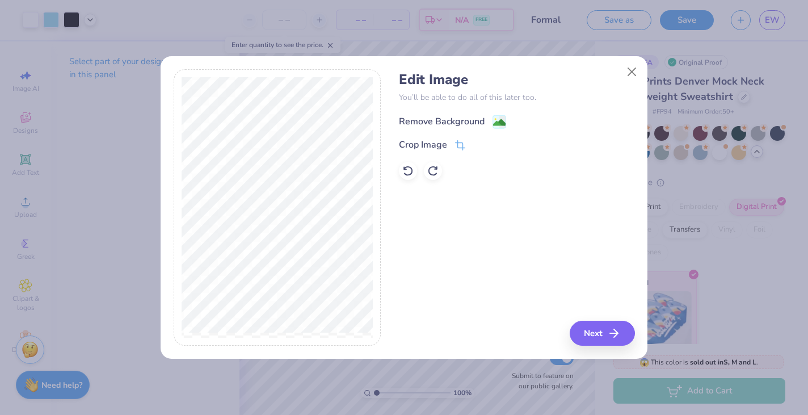
click at [495, 119] on circle at bounding box center [496, 119] width 2 height 2
click at [616, 338] on icon "button" at bounding box center [617, 333] width 14 height 14
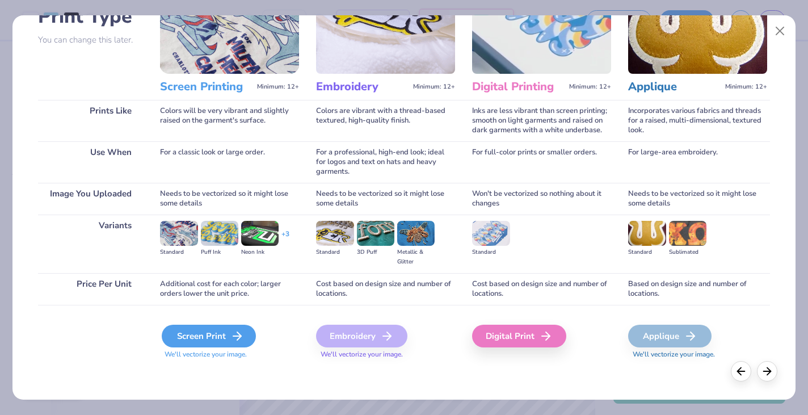
click at [230, 333] on icon at bounding box center [237, 336] width 14 height 14
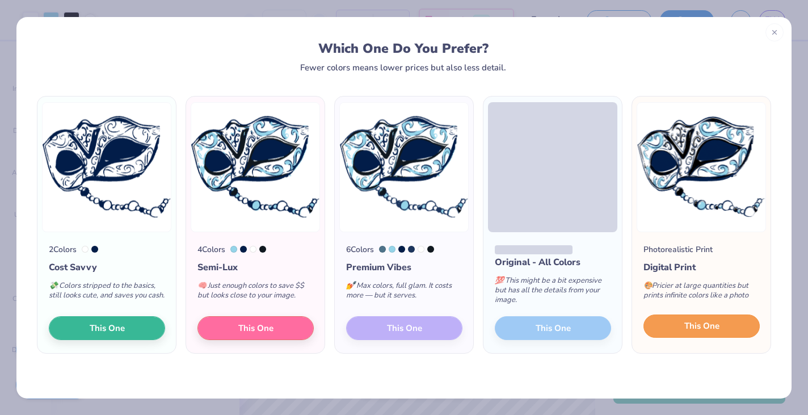
click at [723, 334] on button "This One" at bounding box center [701, 326] width 116 height 24
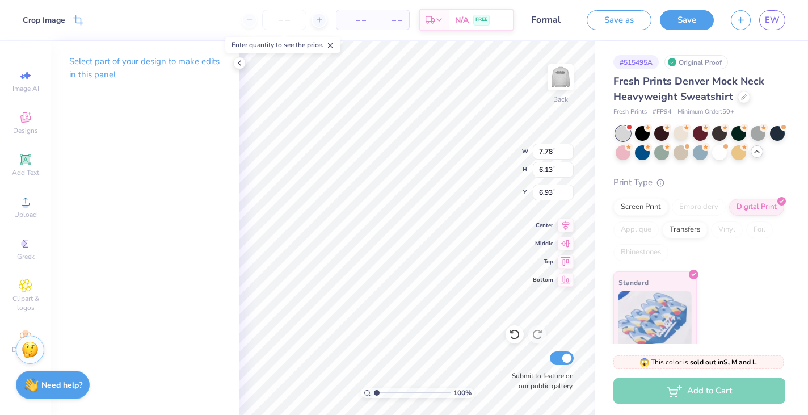
type input "10.00"
type input "3.67"
type input "2.89"
type input "5.02"
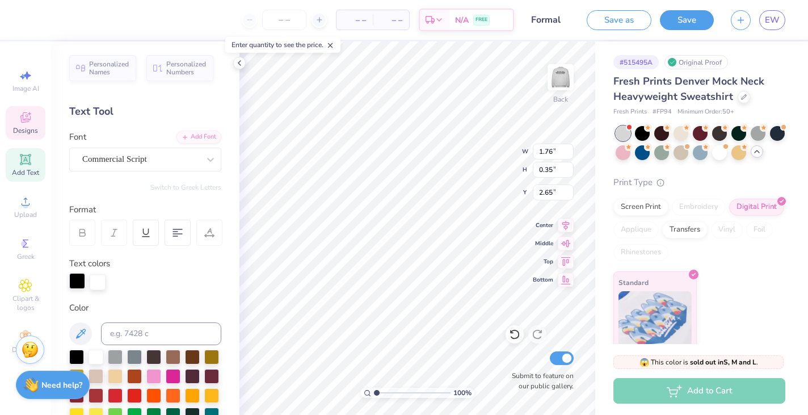
click at [75, 278] on div at bounding box center [77, 281] width 16 height 16
type input "1.76"
type input "0.35"
type input "2.65"
click at [51, 18] on div at bounding box center [51, 19] width 16 height 16
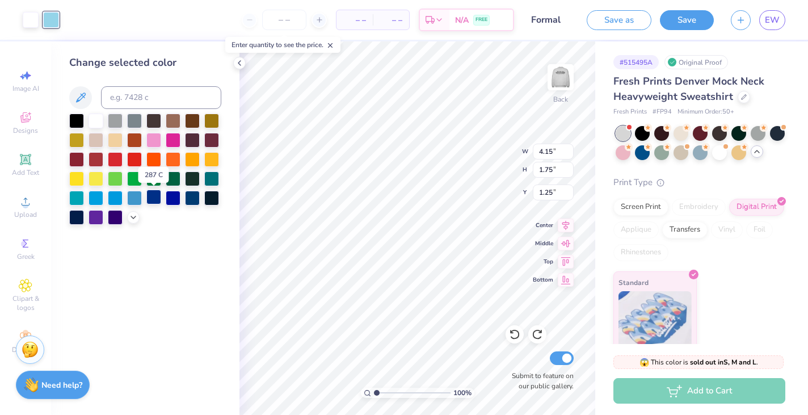
click at [155, 196] on div at bounding box center [153, 196] width 15 height 15
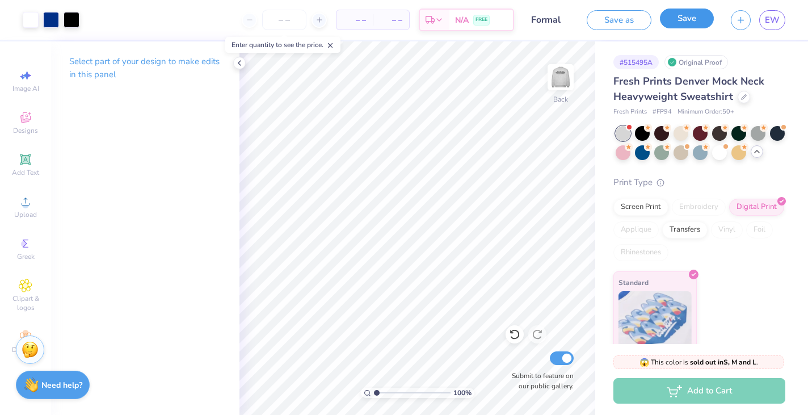
click at [689, 20] on button "Save" at bounding box center [687, 19] width 54 height 20
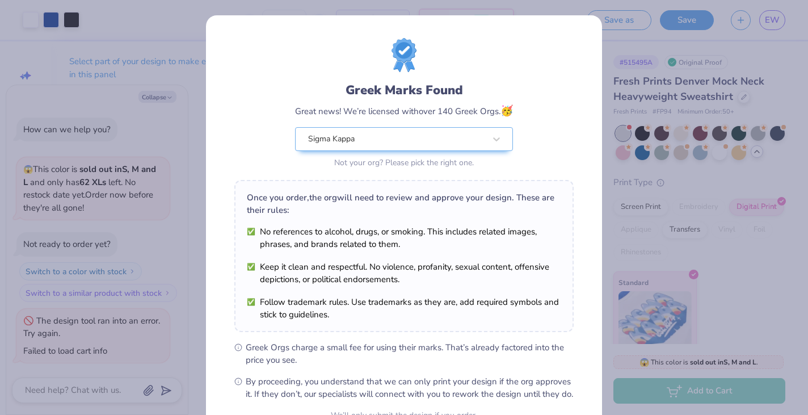
scroll to position [116, 0]
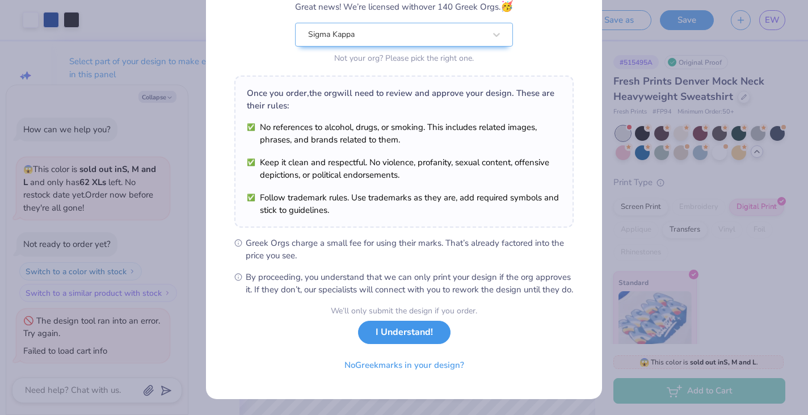
click at [431, 336] on button "I Understand!" at bounding box center [404, 332] width 92 height 23
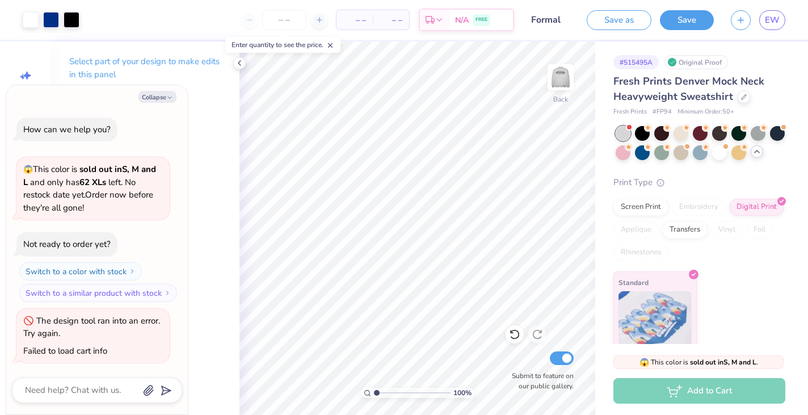
scroll to position [0, 0]
click at [558, 80] on img at bounding box center [560, 76] width 45 height 45
click at [559, 78] on img at bounding box center [560, 76] width 45 height 45
click at [561, 82] on img at bounding box center [560, 76] width 45 height 45
type textarea "x"
